Goal: Ask a question

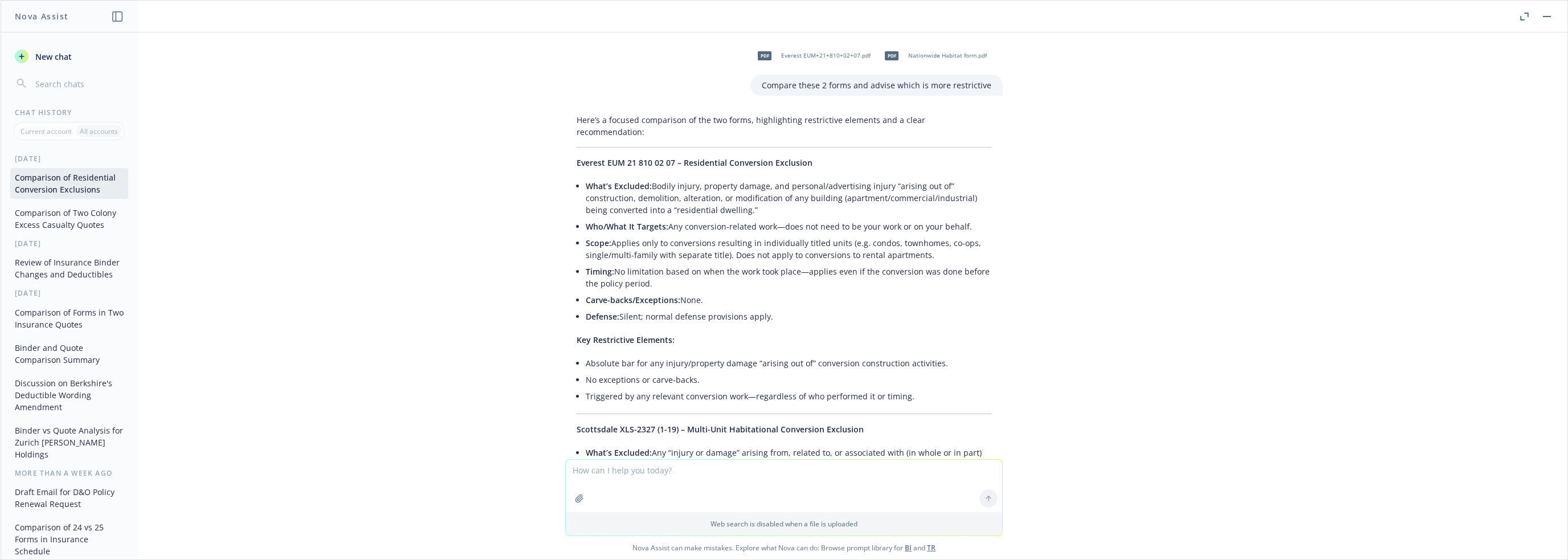
scroll to position [13601, 0]
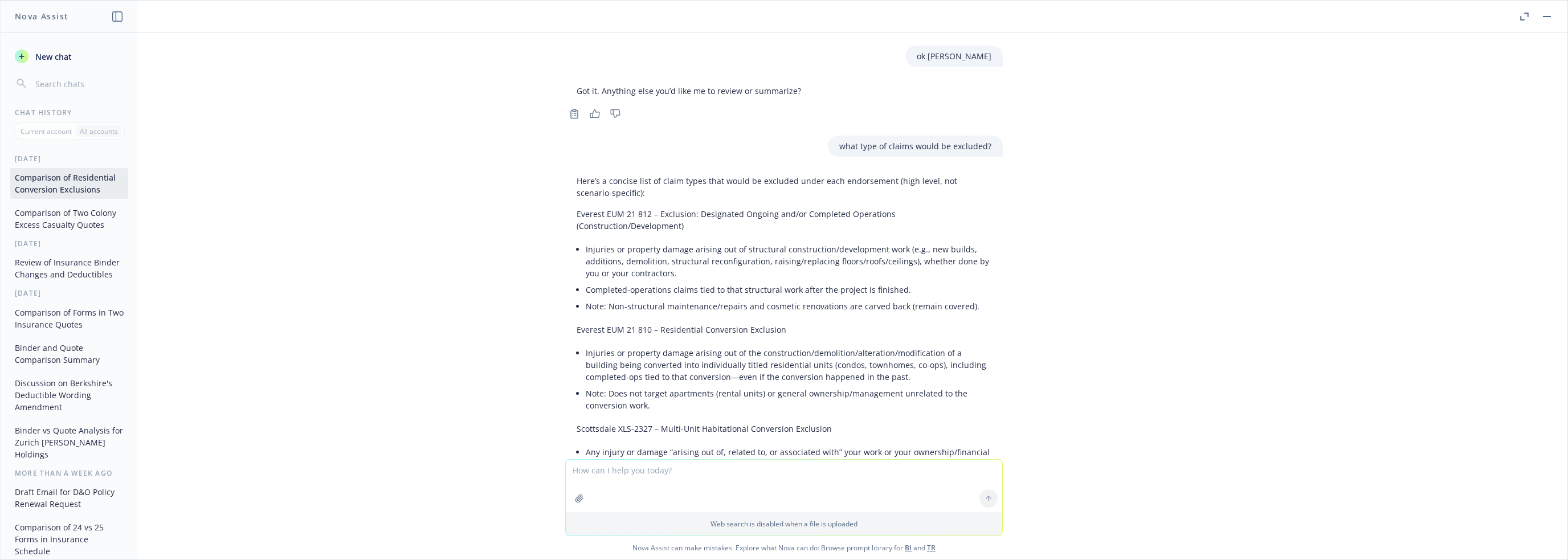
click at [602, 469] on textarea at bounding box center [784, 485] width 436 height 52
